Goal: Navigation & Orientation: Go to known website

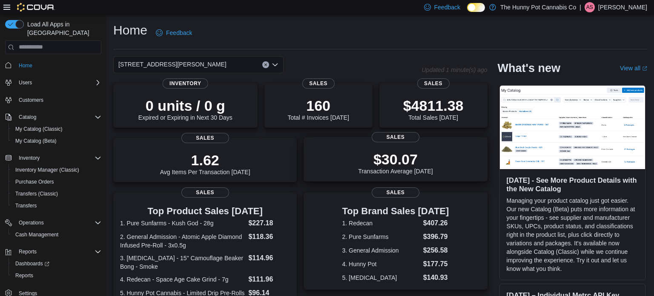
scroll to position [10, 0]
